Goal: Navigation & Orientation: Find specific page/section

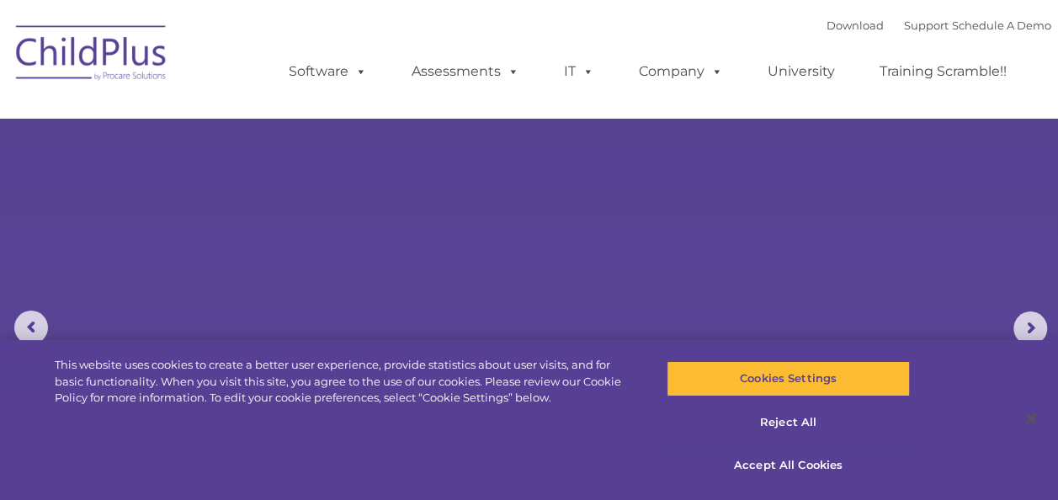
select select "MEDIUM"
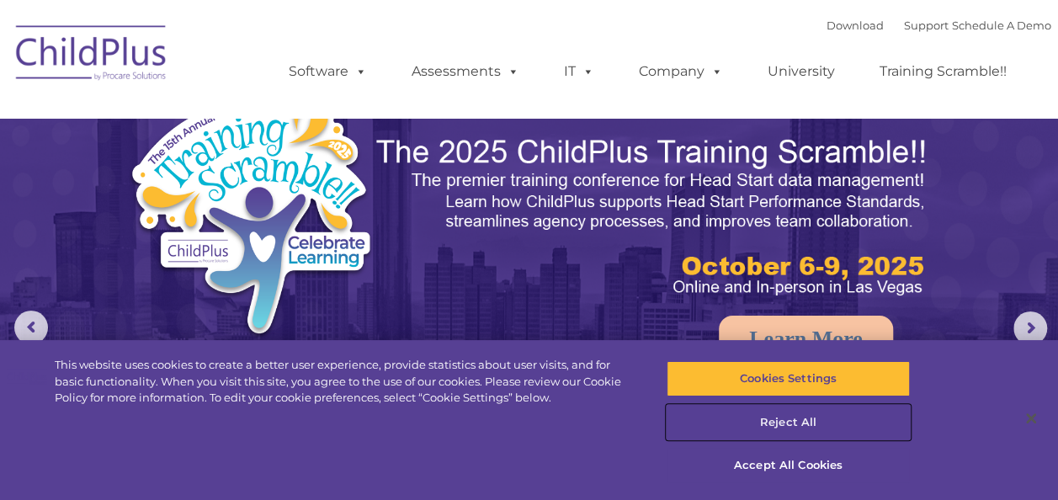
click at [806, 414] on button "Reject All" at bounding box center [788, 422] width 243 height 35
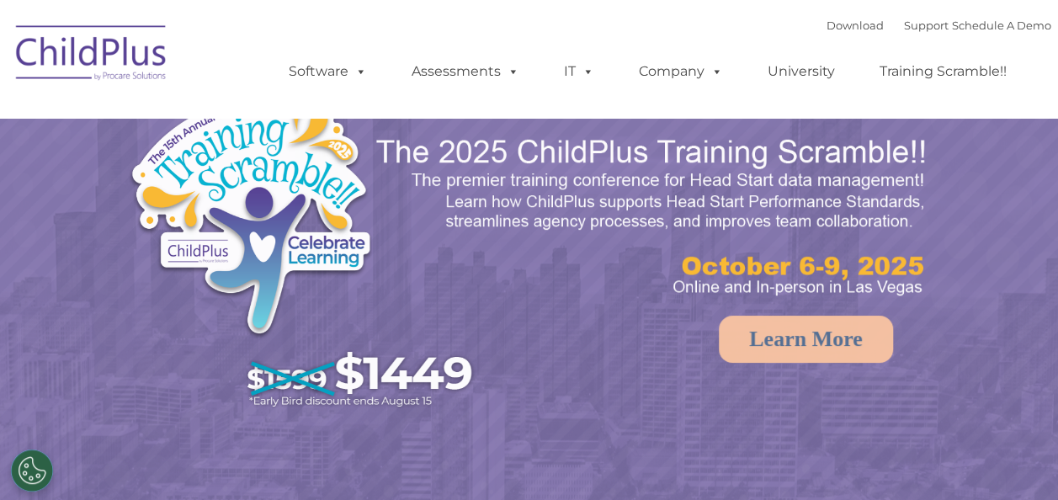
select select "MEDIUM"
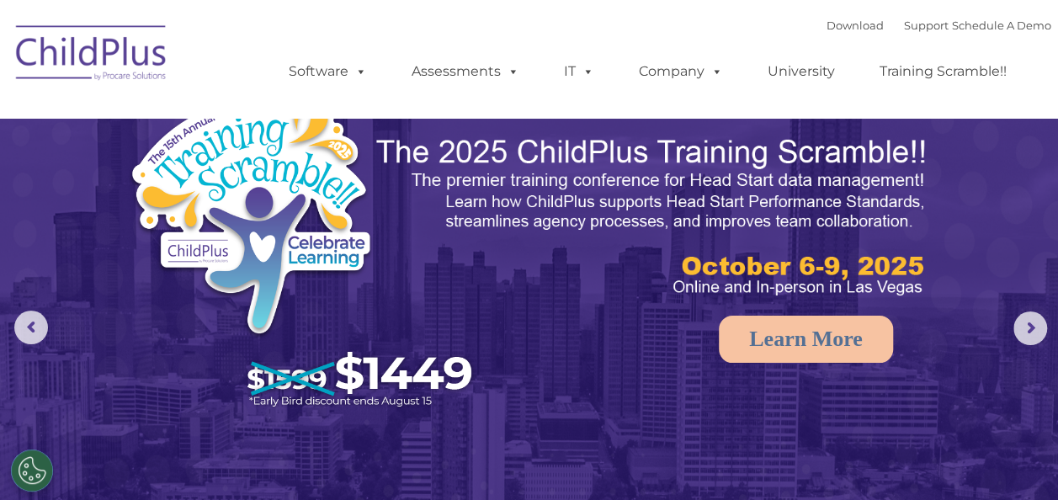
click at [98, 49] on img at bounding box center [92, 55] width 168 height 84
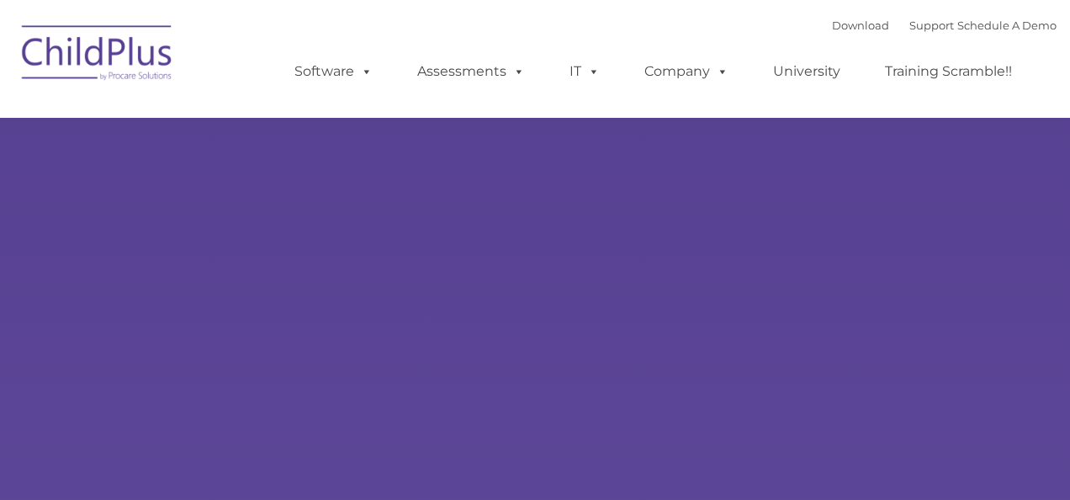
type input ""
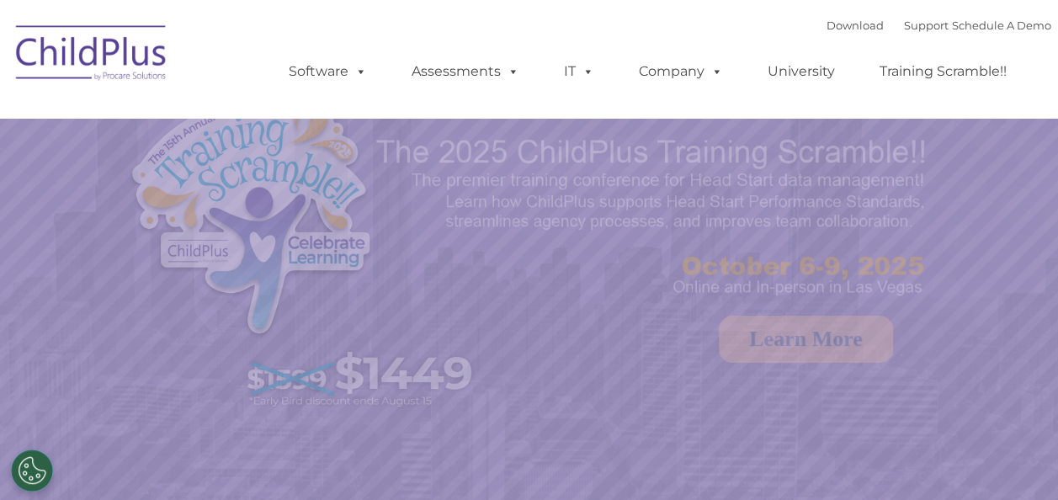
select select "MEDIUM"
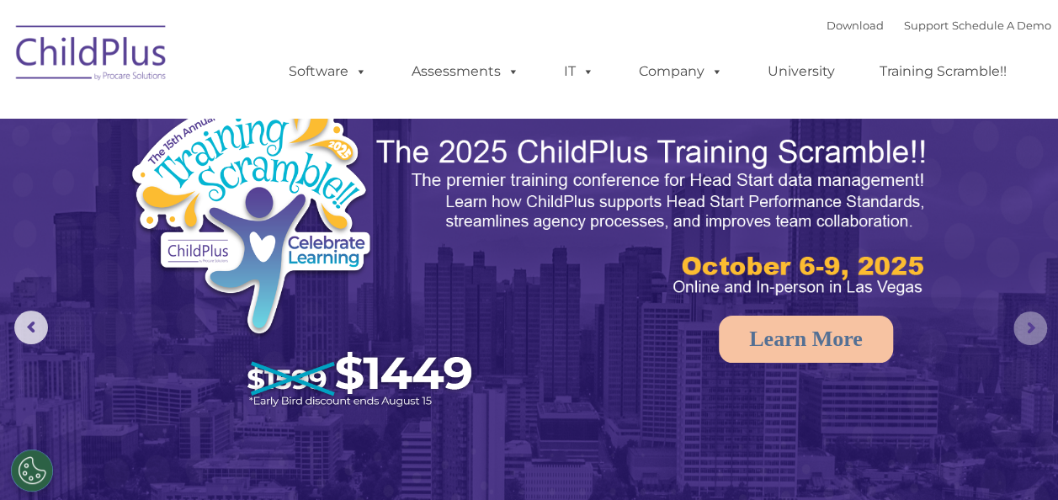
click at [1031, 330] on rs-arrow at bounding box center [1030, 328] width 34 height 34
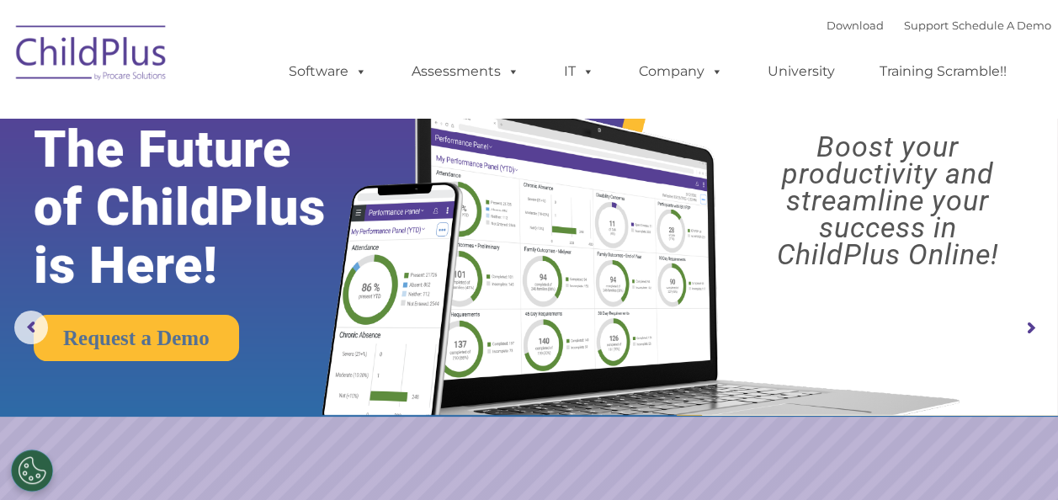
click at [1031, 330] on rs-arrow at bounding box center [1030, 328] width 34 height 34
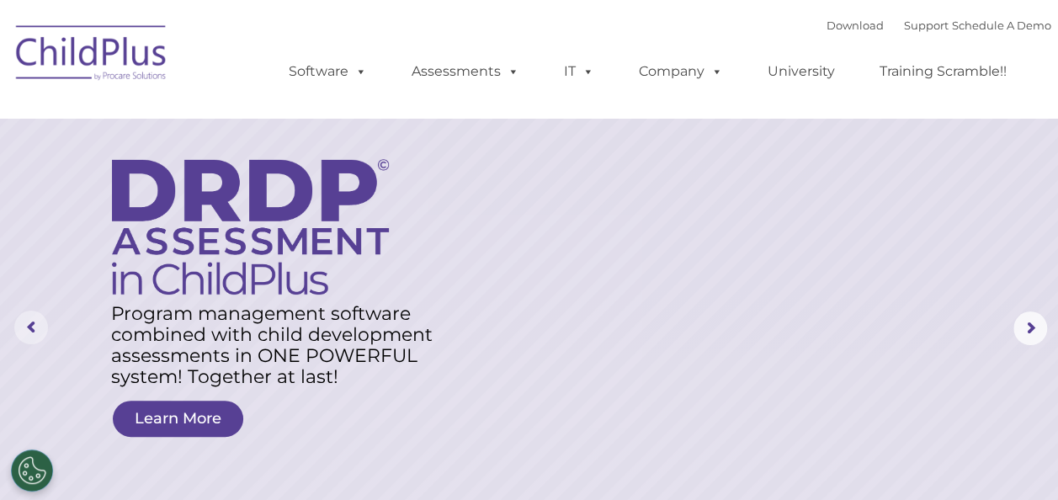
click at [32, 323] on rs-arrow at bounding box center [31, 328] width 34 height 34
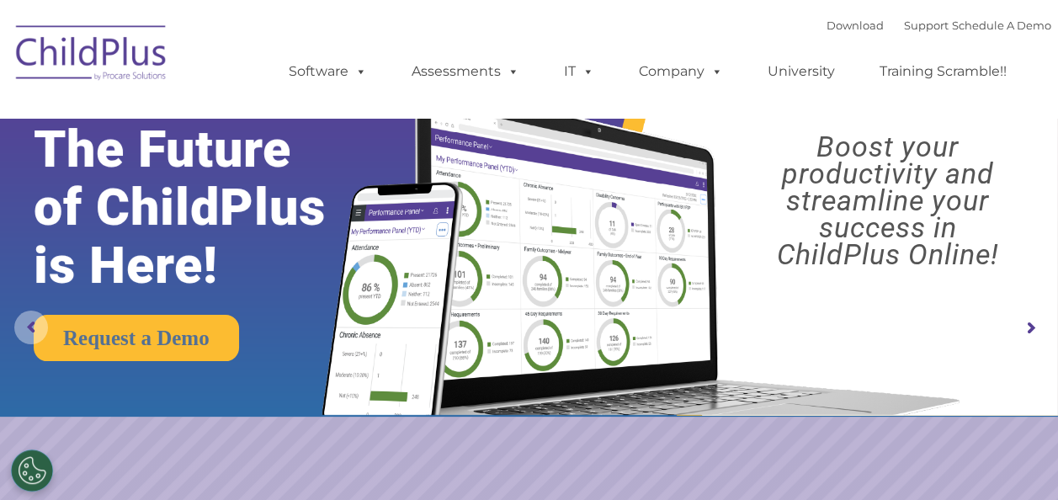
click at [32, 323] on rs-arrow at bounding box center [31, 328] width 34 height 34
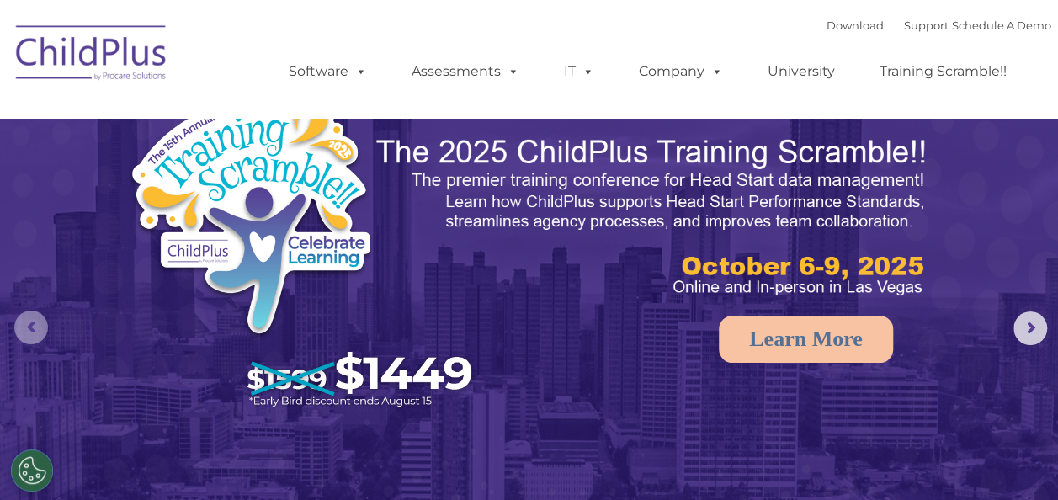
click at [32, 323] on rs-arrow at bounding box center [31, 328] width 34 height 34
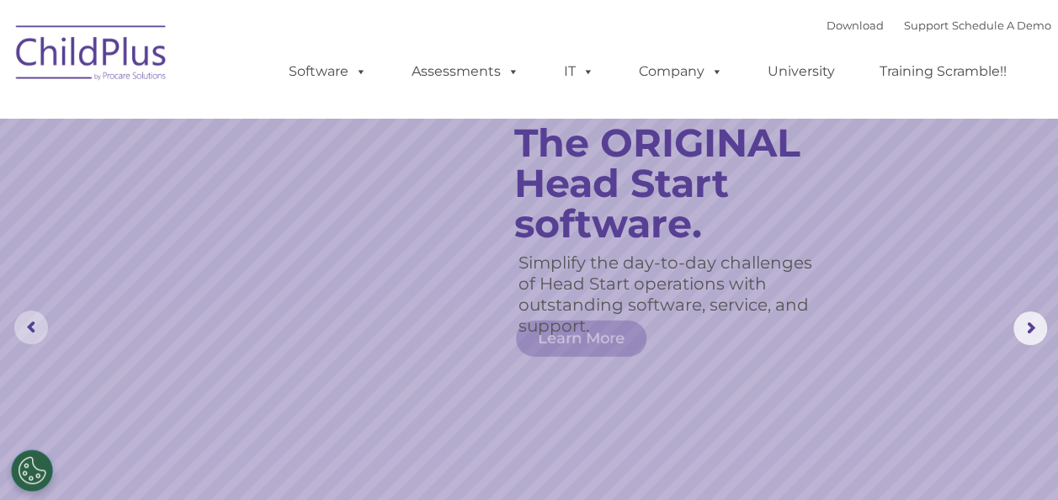
click at [32, 323] on rs-arrow at bounding box center [31, 328] width 34 height 34
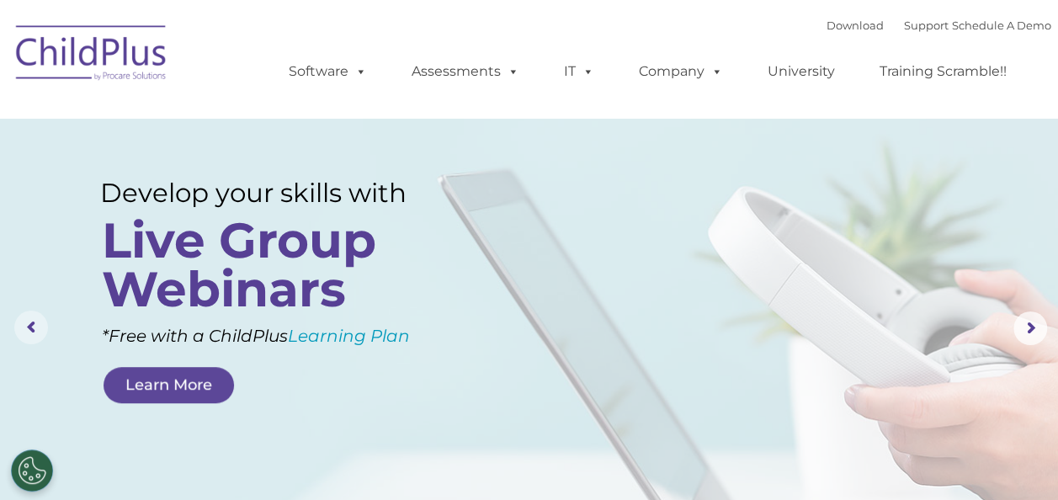
click at [32, 323] on rs-arrow at bounding box center [31, 328] width 34 height 34
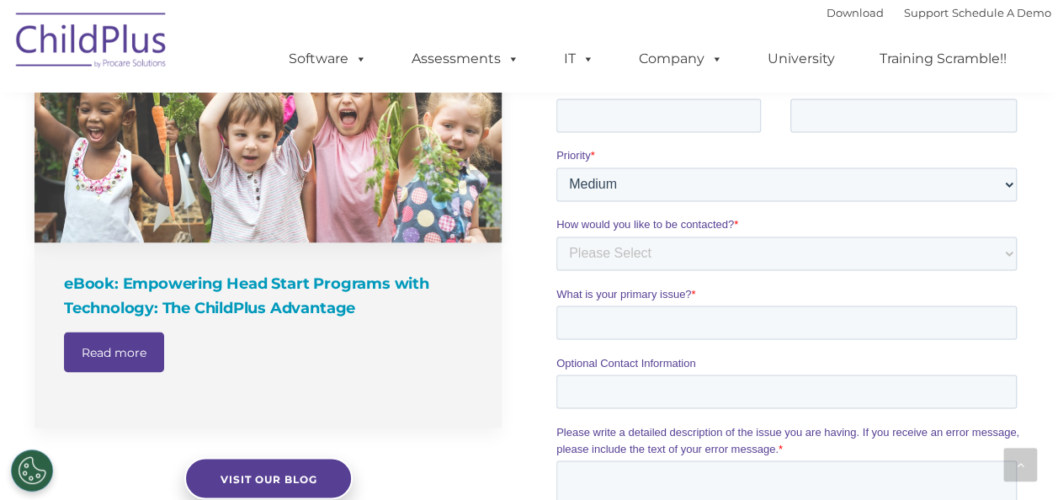
scroll to position [1098, 0]
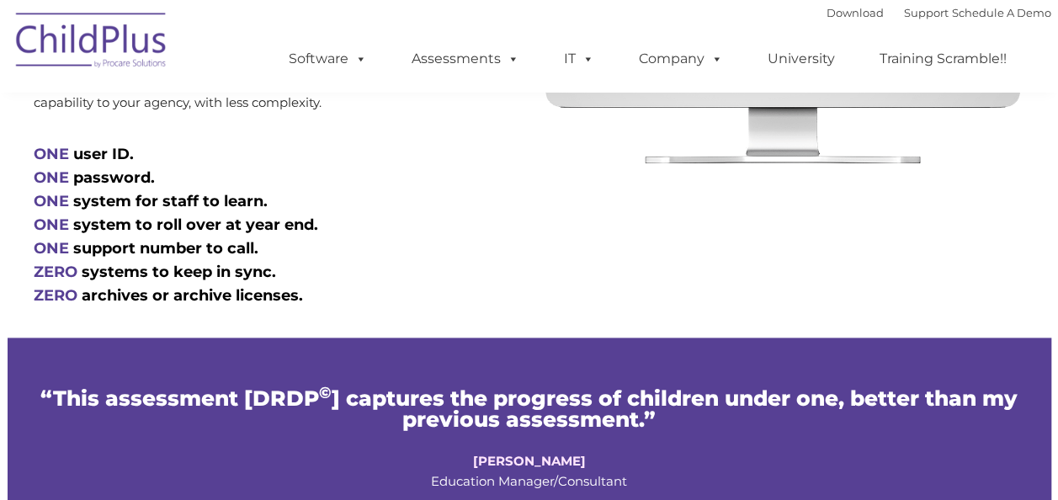
type input ""
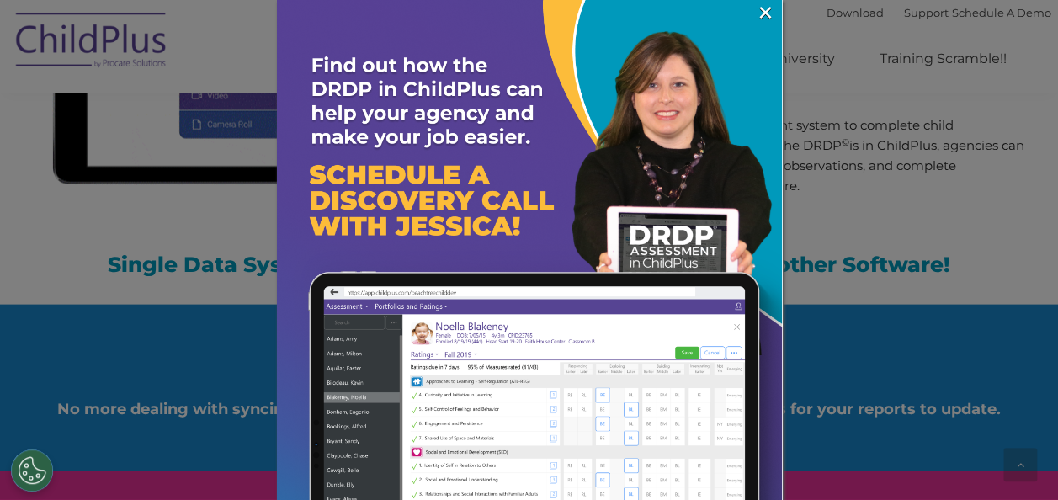
scroll to position [1666, 0]
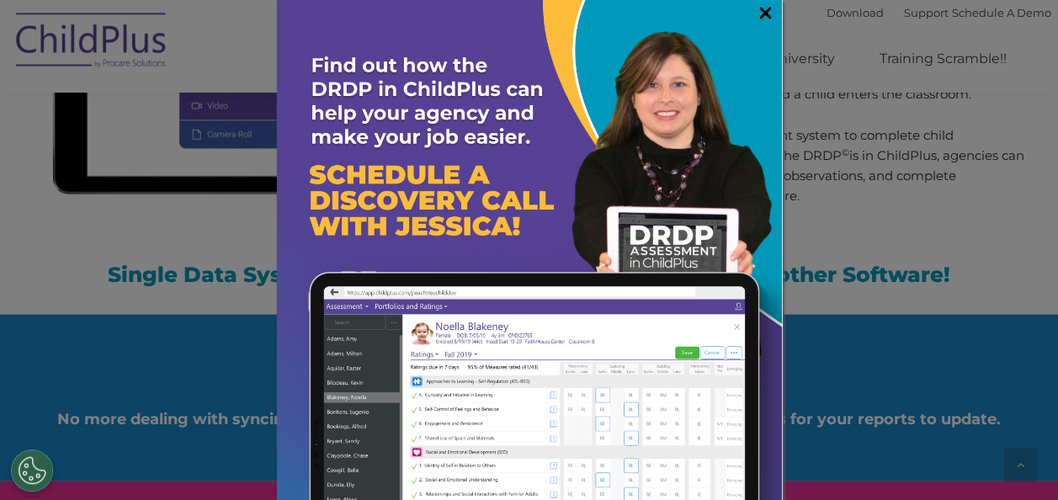
click at [756, 8] on link "×" at bounding box center [765, 12] width 19 height 17
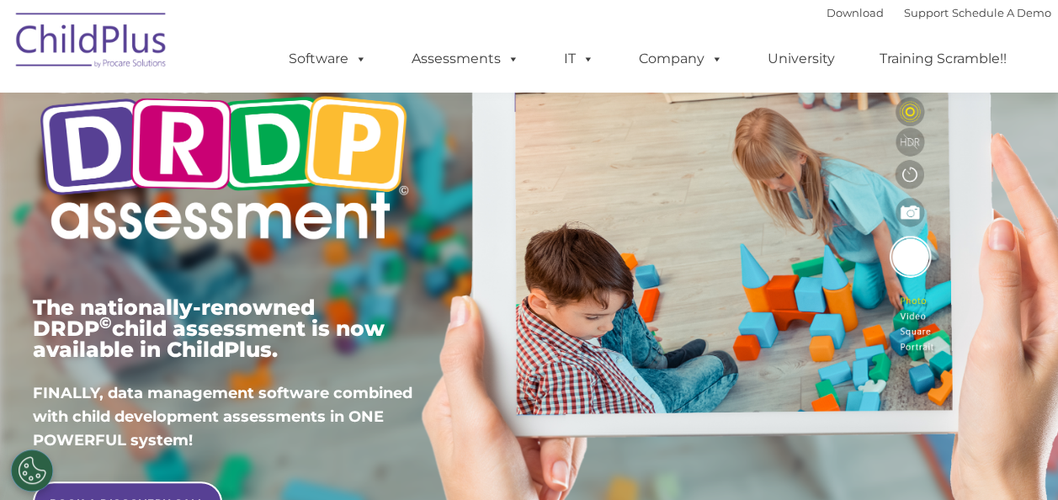
scroll to position [0, 0]
